Goal: Information Seeking & Learning: Learn about a topic

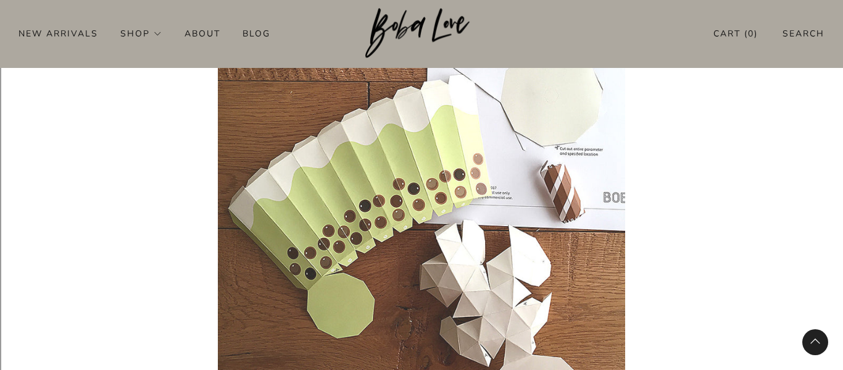
scroll to position [1084, 0]
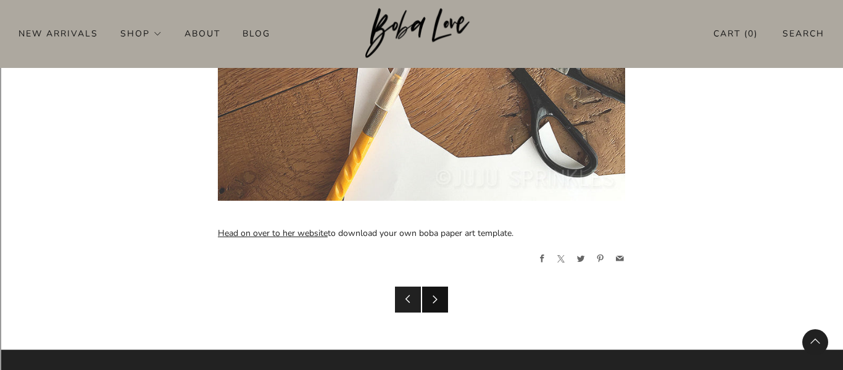
click at [434, 298] on icon at bounding box center [435, 298] width 9 height 9
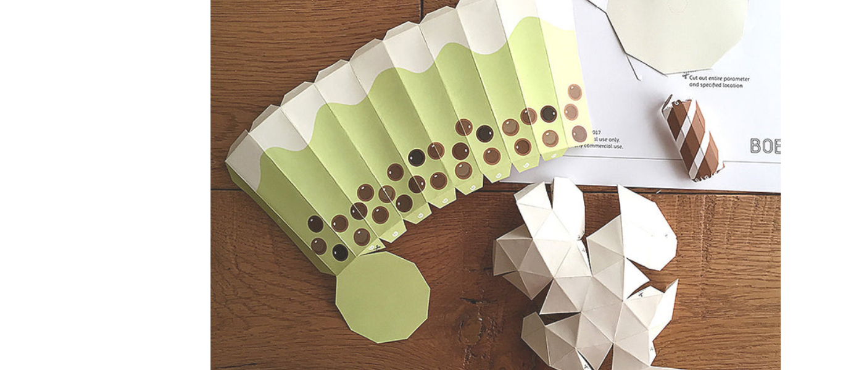
scroll to position [1073, 0]
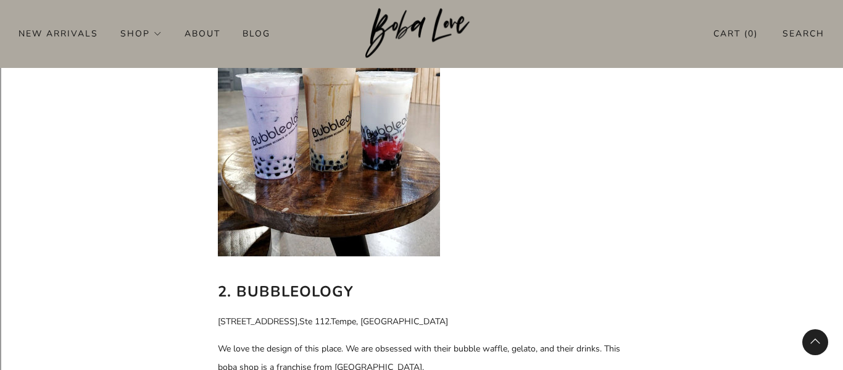
scroll to position [1072, 0]
